Goal: Task Accomplishment & Management: Complete application form

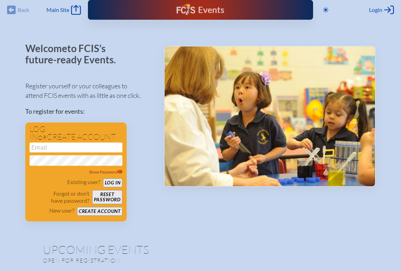
scroll to position [5, 0]
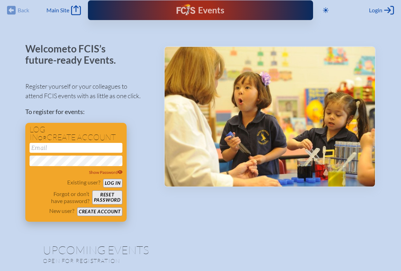
click at [102, 212] on button "Create account" at bounding box center [99, 211] width 45 height 9
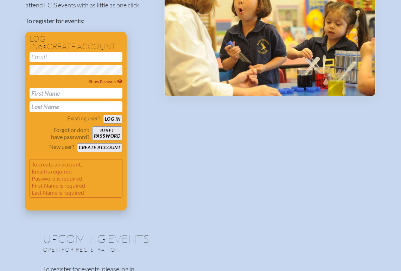
scroll to position [97, 0]
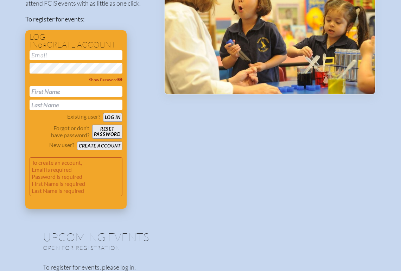
click at [81, 84] on div "Show Password" at bounding box center [76, 80] width 93 height 60
click at [80, 57] on input "email" at bounding box center [76, 55] width 93 height 10
type input "[EMAIL_ADDRESS][DOMAIN_NAME]"
type input "[PERSON_NAME]"
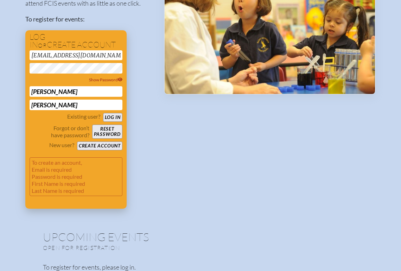
click at [108, 146] on button "Create account" at bounding box center [99, 145] width 45 height 9
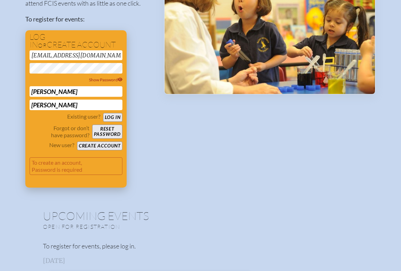
click at [103, 147] on button "Create account" at bounding box center [99, 145] width 45 height 9
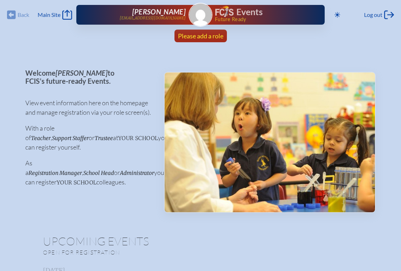
click at [199, 35] on span "Please add a role" at bounding box center [200, 36] width 45 height 8
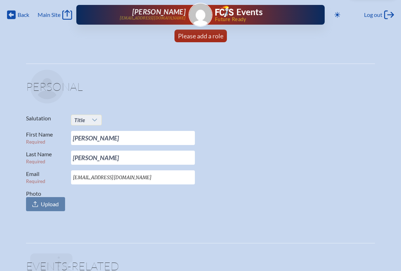
click at [77, 118] on span "Title" at bounding box center [79, 119] width 11 height 7
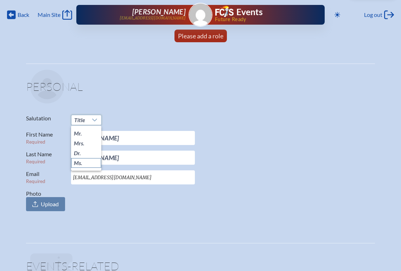
click at [82, 163] on span "Ms." at bounding box center [78, 162] width 8 height 7
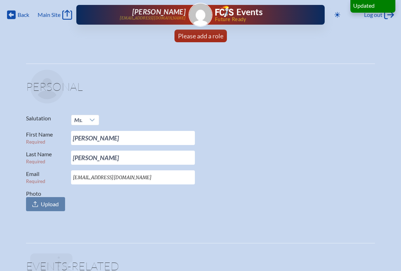
click at [142, 108] on fieldset "Personal Salutation Ms. First Name Required Marisa Last Name Required Robinson …" at bounding box center [200, 141] width 349 height 157
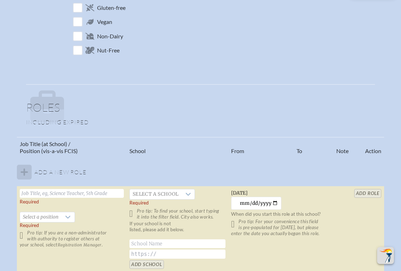
scroll to position [339, 0]
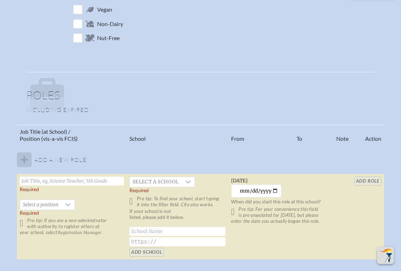
click at [58, 181] on input "text" at bounding box center [72, 180] width 104 height 9
type input "P"
type input "Learning Specialist"
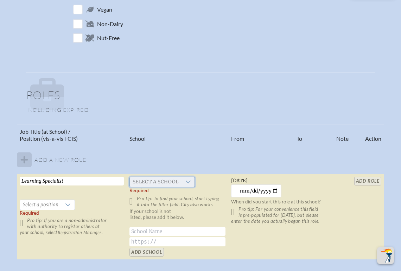
click at [141, 184] on span "Select a school" at bounding box center [156, 182] width 52 height 10
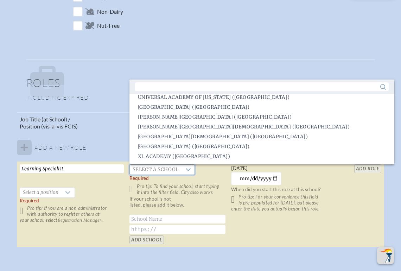
scroll to position [352, 0]
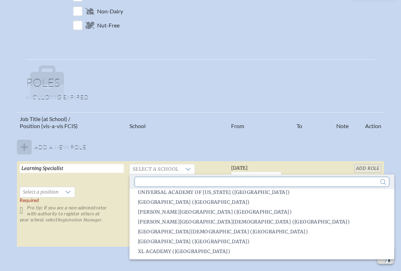
click at [175, 185] on input "text" at bounding box center [261, 181] width 253 height 9
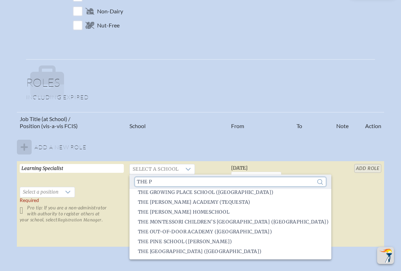
scroll to position [0, 0]
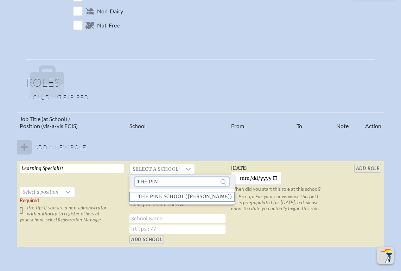
type input "the pin"
click at [179, 196] on span "The Pine School (Stuart)" at bounding box center [185, 196] width 94 height 7
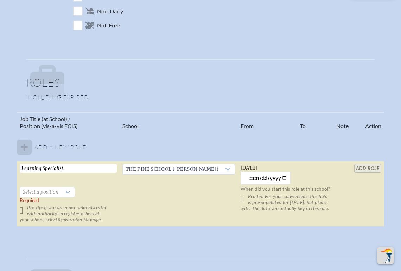
click at [74, 190] on td "Learning Specialist   Select a position Required Pro tip: If you are a non-admi…" at bounding box center [68, 193] width 103 height 65
click at [62, 191] on div at bounding box center [67, 192] width 13 height 10
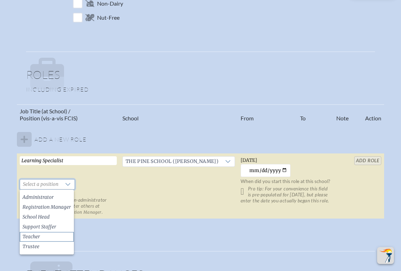
scroll to position [363, 0]
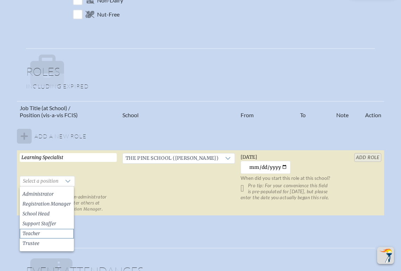
click at [58, 233] on li "Teacher" at bounding box center [47, 234] width 54 height 10
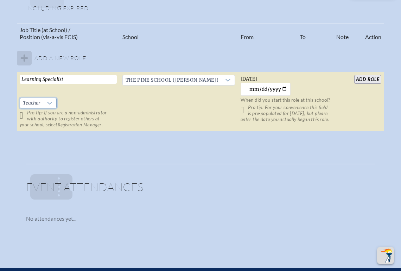
scroll to position [442, 0]
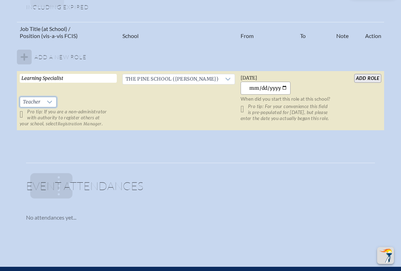
click at [270, 88] on input "2025-09-03" at bounding box center [265, 88] width 50 height 13
type input "2023-08-01"
click at [367, 77] on input "add Role" at bounding box center [367, 78] width 27 height 9
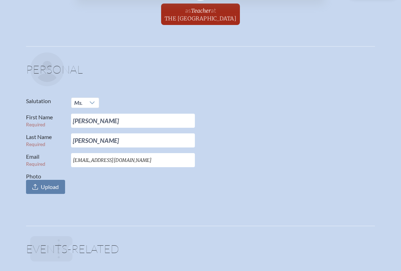
scroll to position [0, 0]
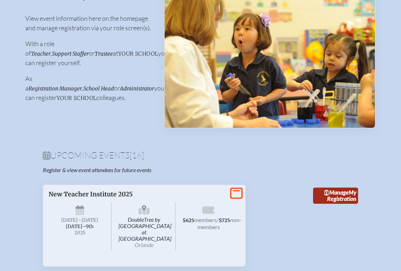
scroll to position [93, 0]
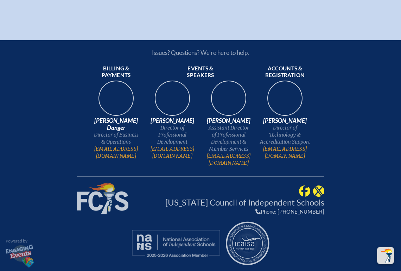
scroll to position [1784, 0]
click at [174, 123] on img at bounding box center [172, 100] width 45 height 45
click at [174, 124] on span "[PERSON_NAME]" at bounding box center [172, 120] width 51 height 7
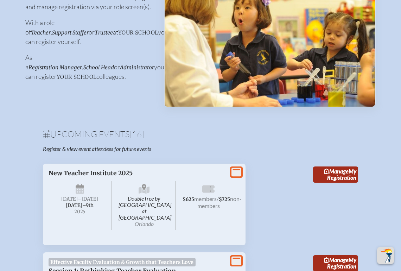
scroll to position [0, 0]
